Goal: Communication & Community: Answer question/provide support

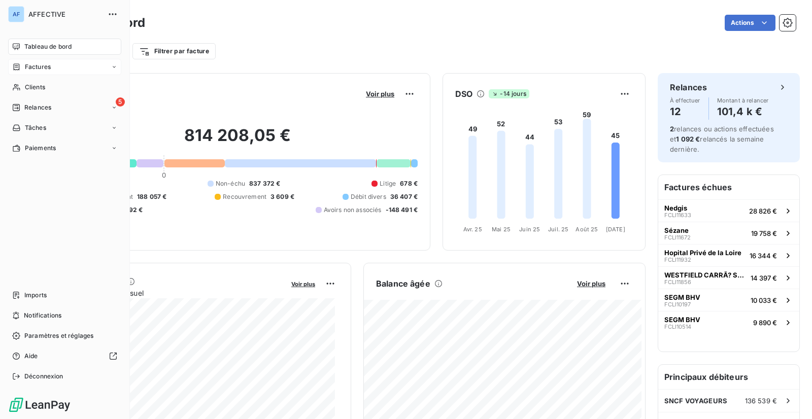
click at [26, 65] on span "Factures" at bounding box center [38, 66] width 26 height 9
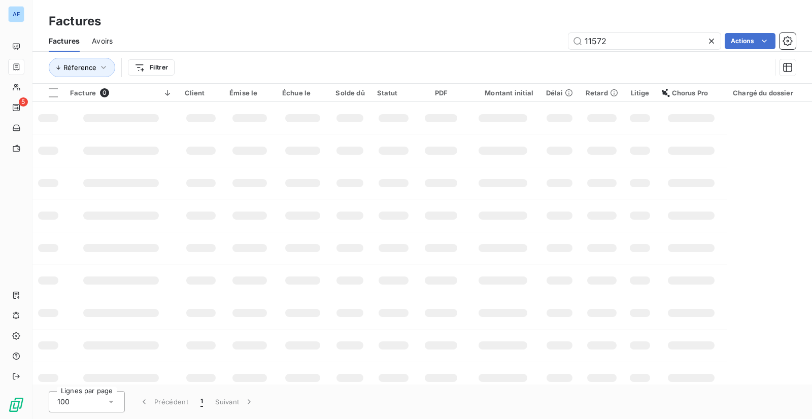
click at [559, 38] on div "11572 Actions" at bounding box center [460, 41] width 671 height 16
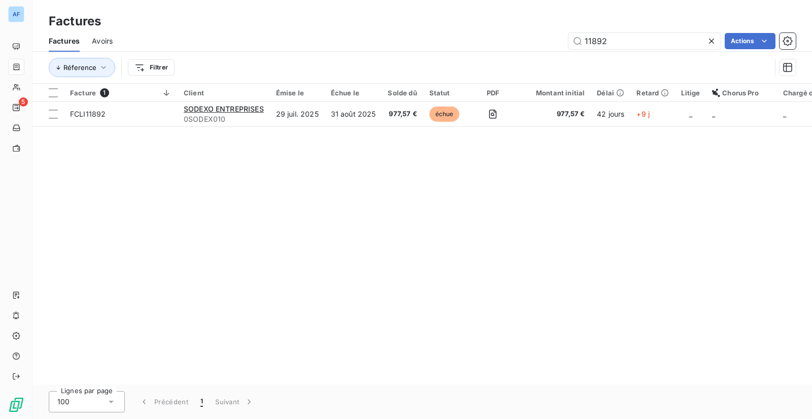
type input "11892"
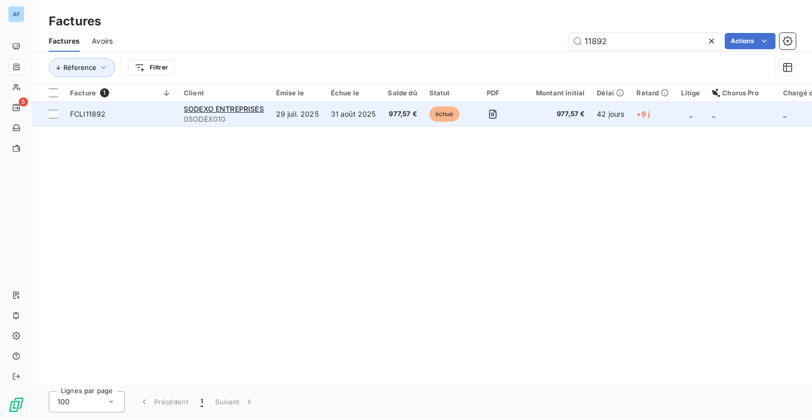
click at [132, 117] on span "FCLI11892" at bounding box center [120, 114] width 101 height 10
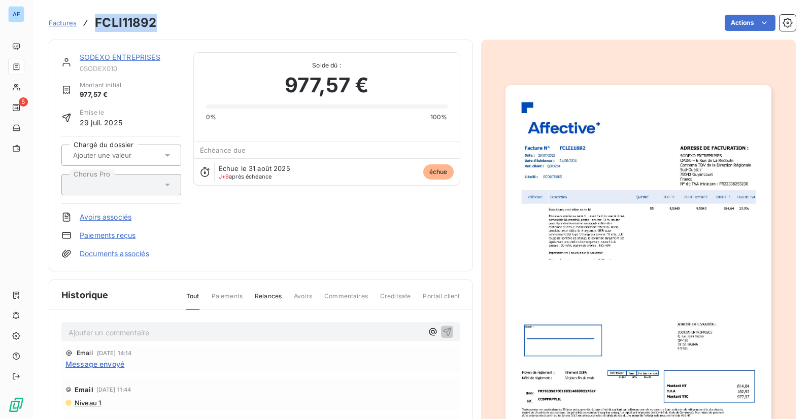
drag, startPoint x: 155, startPoint y: 22, endPoint x: 102, endPoint y: 20, distance: 52.8
click at [91, 21] on div "Factures FCLI11892" at bounding box center [103, 23] width 108 height 18
copy h3 "FCLI11892"
click at [743, 19] on html "AF 5 Factures FCLI11892 Actions SODEXO ENTREPRISES 0SODEX010 Montant initial 97…" at bounding box center [406, 209] width 812 height 419
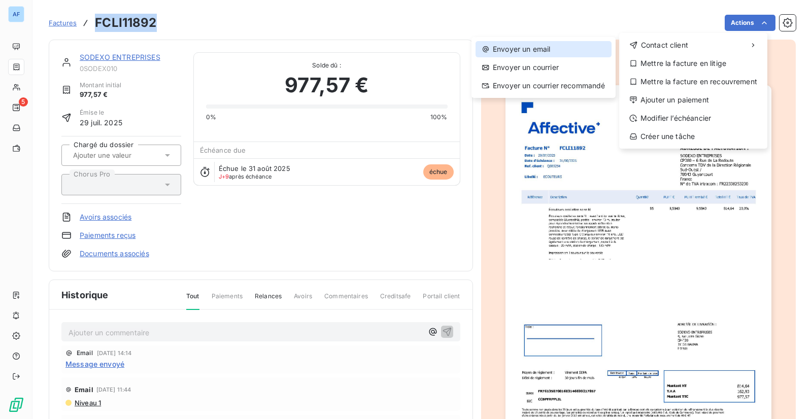
click at [575, 52] on div "Envoyer un email" at bounding box center [543, 49] width 136 height 16
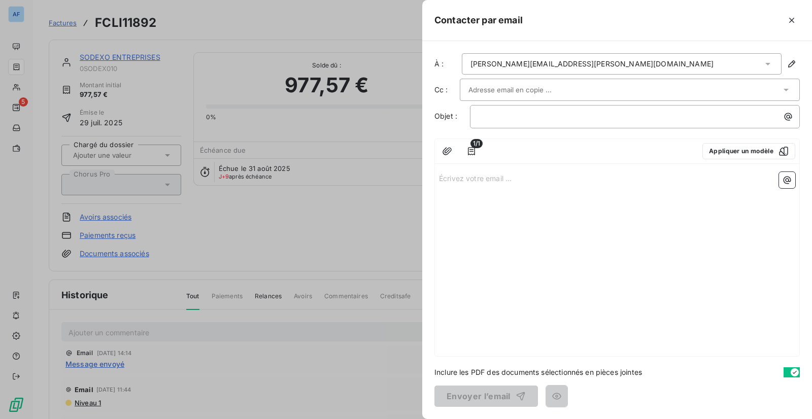
click at [500, 91] on input "text" at bounding box center [522, 89] width 109 height 15
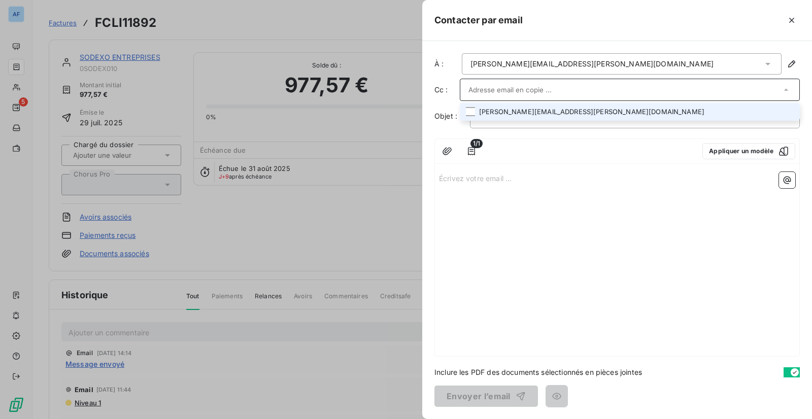
click at [564, 166] on div "1/1 Appliquer un modèle Écrivez votre email ... ﻿" at bounding box center [616, 248] width 365 height 218
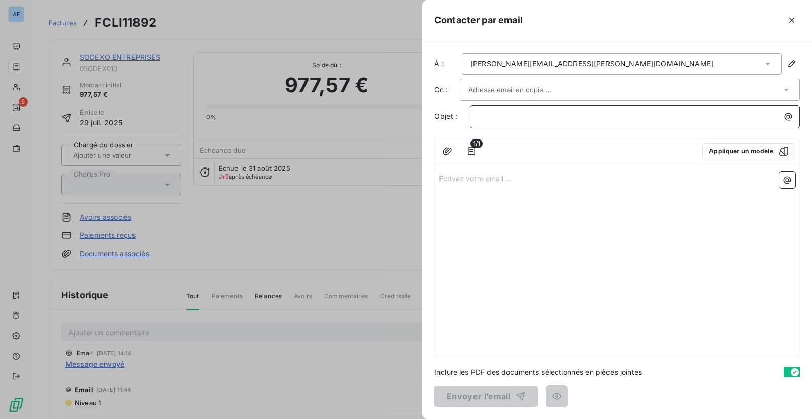
click at [701, 113] on p "﻿" at bounding box center [637, 117] width 318 height 12
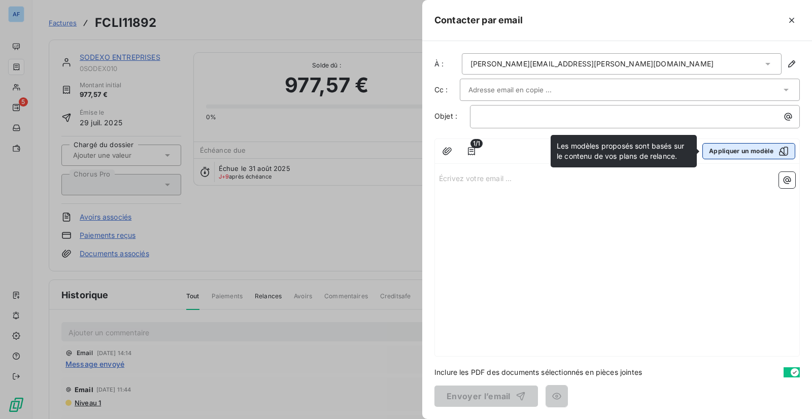
click at [745, 152] on button "Appliquer un modèle" at bounding box center [748, 151] width 93 height 16
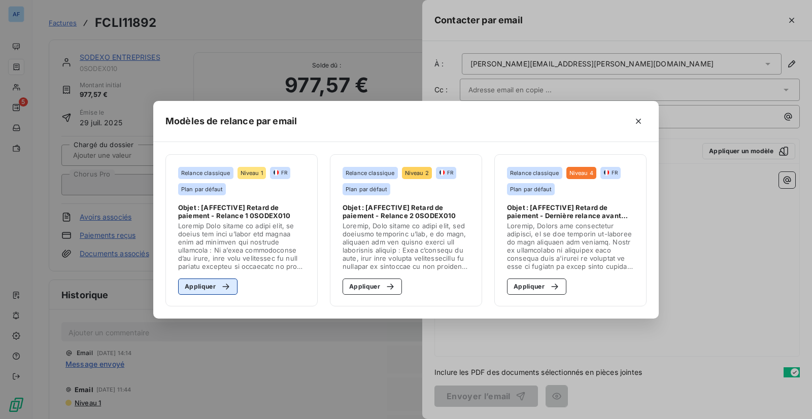
click at [214, 288] on button "Appliquer" at bounding box center [207, 287] width 59 height 16
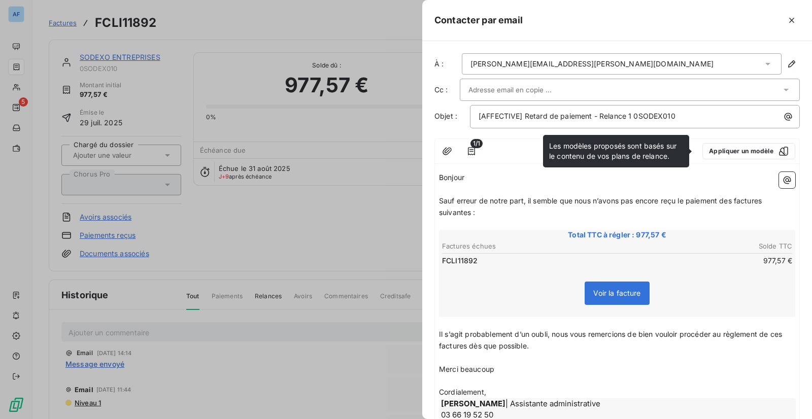
click at [520, 94] on input "text" at bounding box center [522, 89] width 109 height 15
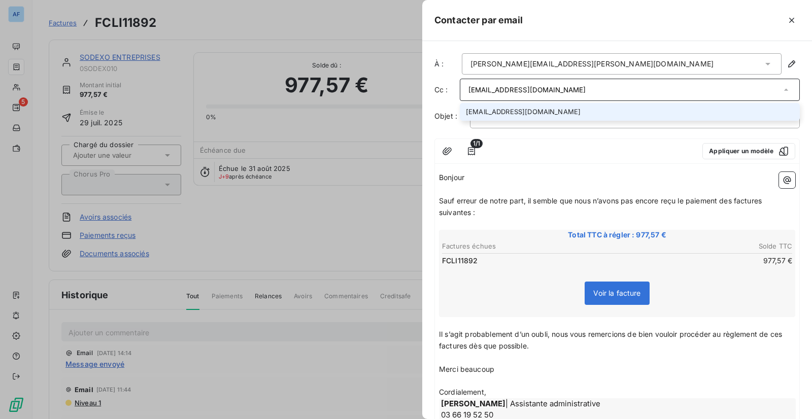
type input "[EMAIL_ADDRESS][DOMAIN_NAME]"
click at [529, 111] on li "[EMAIL_ADDRESS][DOMAIN_NAME]" at bounding box center [630, 112] width 340 height 18
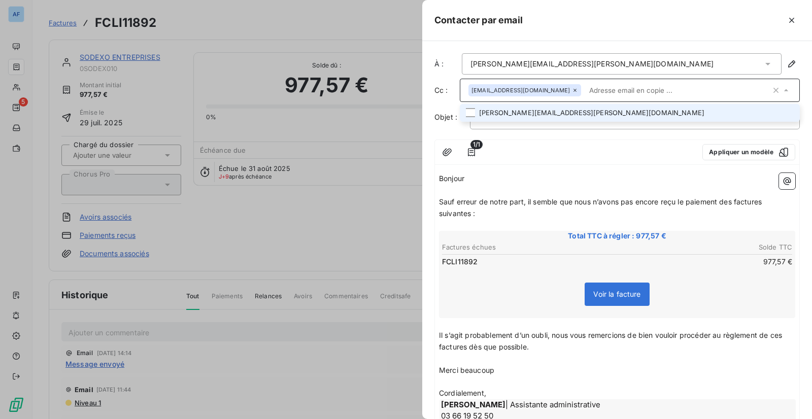
scroll to position [80, 0]
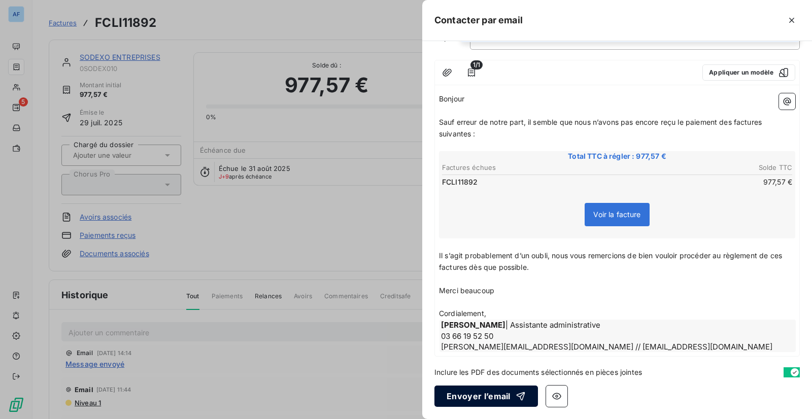
click at [489, 395] on button "Envoyer l’email" at bounding box center [486, 396] width 104 height 21
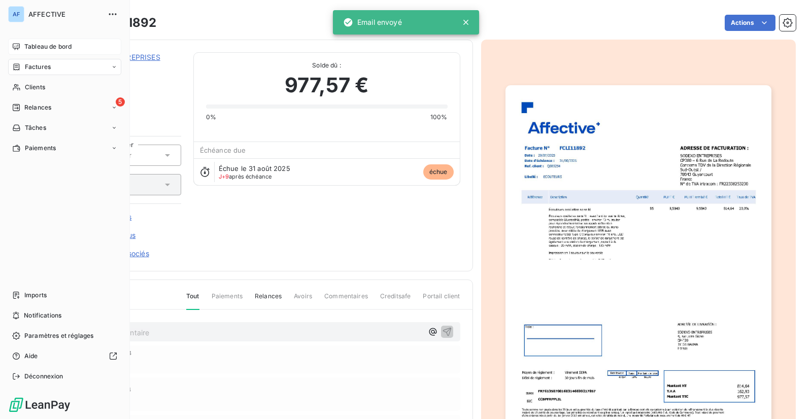
click at [30, 46] on span "Tableau de bord" at bounding box center [47, 46] width 47 height 9
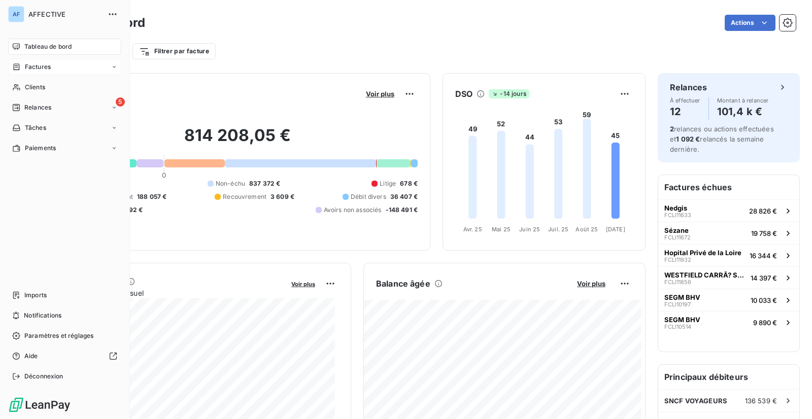
click at [23, 68] on div "Factures" at bounding box center [31, 66] width 39 height 9
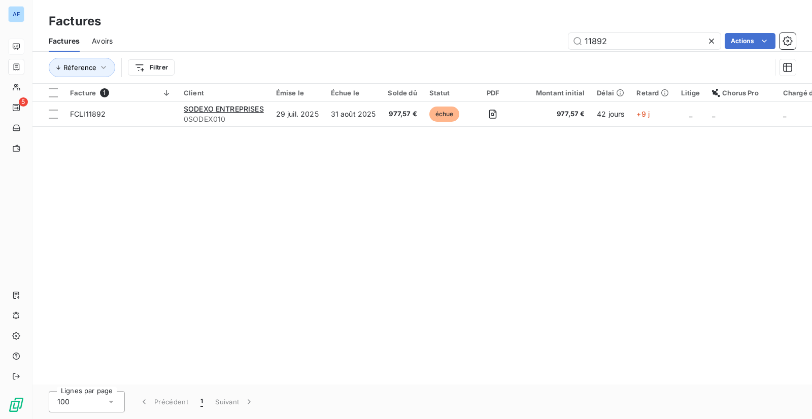
drag, startPoint x: 623, startPoint y: 39, endPoint x: 551, endPoint y: 43, distance: 72.2
click at [551, 43] on div "11892 Actions" at bounding box center [460, 41] width 671 height 16
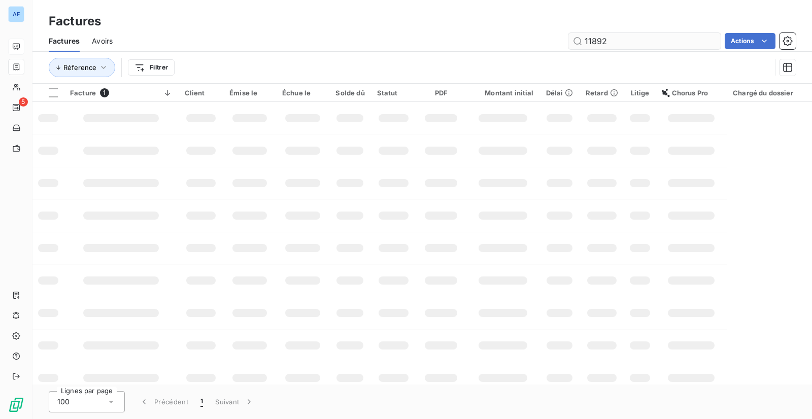
click at [621, 42] on input "11892" at bounding box center [644, 41] width 152 height 16
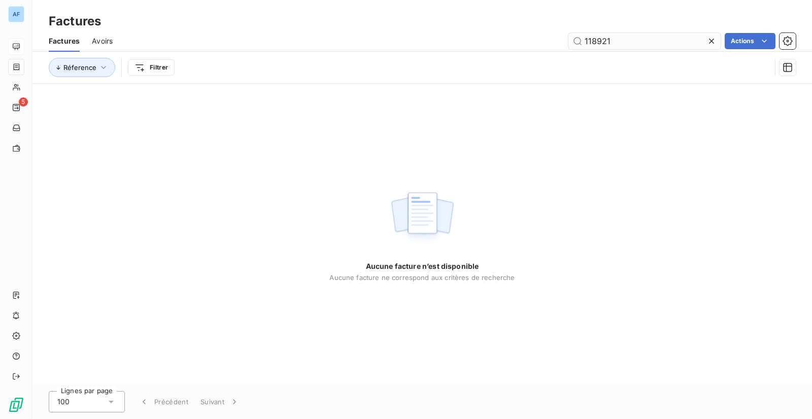
type input "11892"
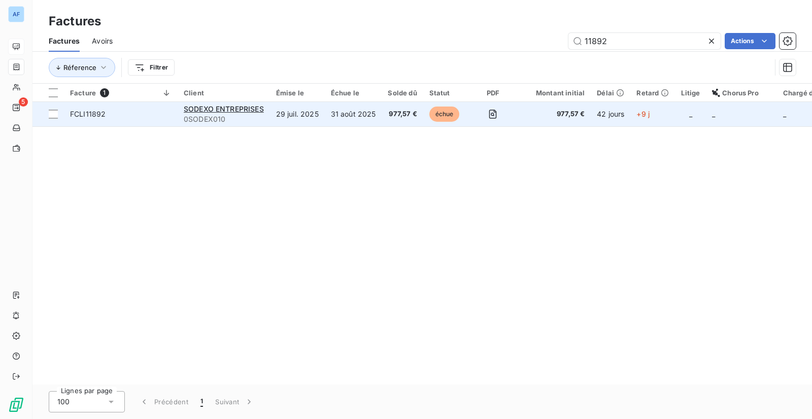
click at [319, 114] on td "29 juil. 2025" at bounding box center [297, 114] width 55 height 24
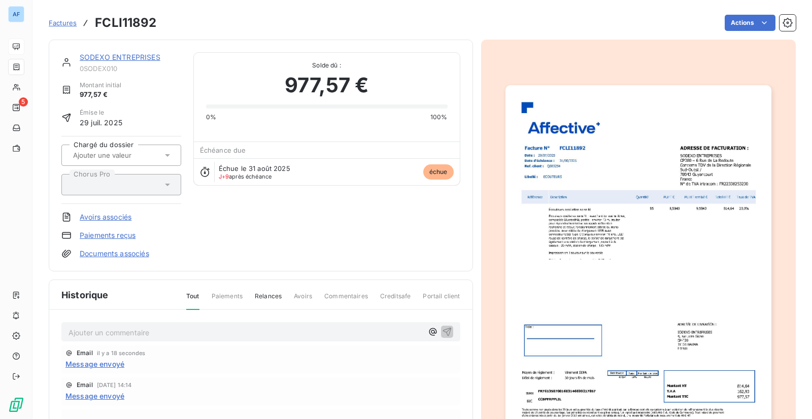
scroll to position [38, 0]
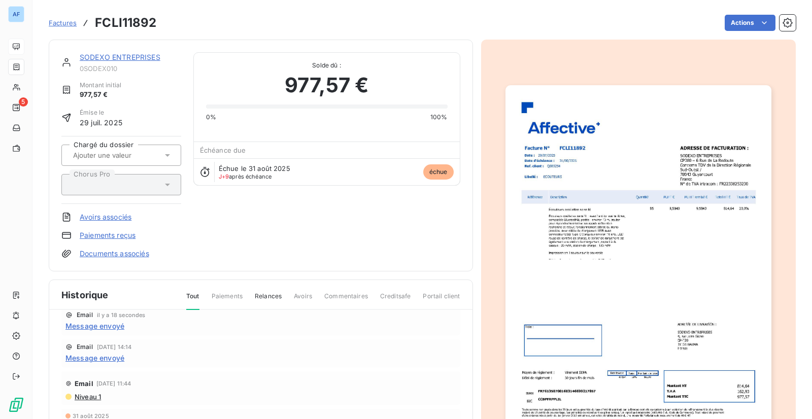
click at [103, 361] on span "Message envoyé" at bounding box center [94, 358] width 59 height 11
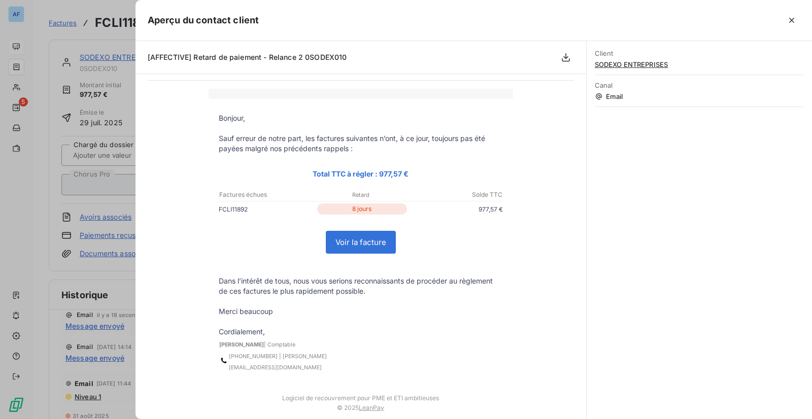
scroll to position [0, 0]
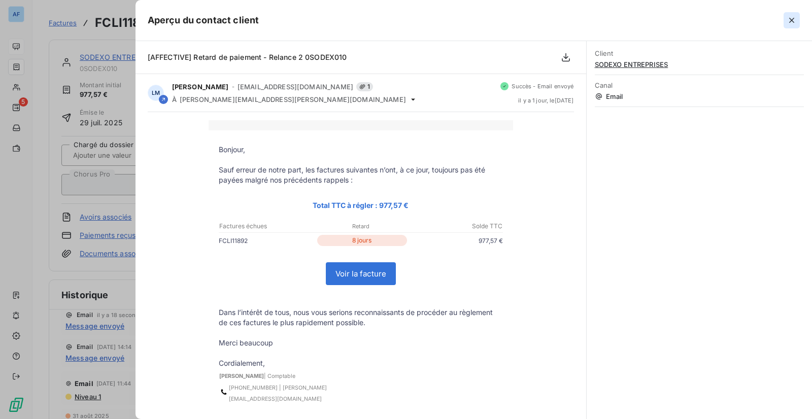
click at [791, 18] on icon "button" at bounding box center [791, 20] width 10 height 10
